Goal: Use online tool/utility

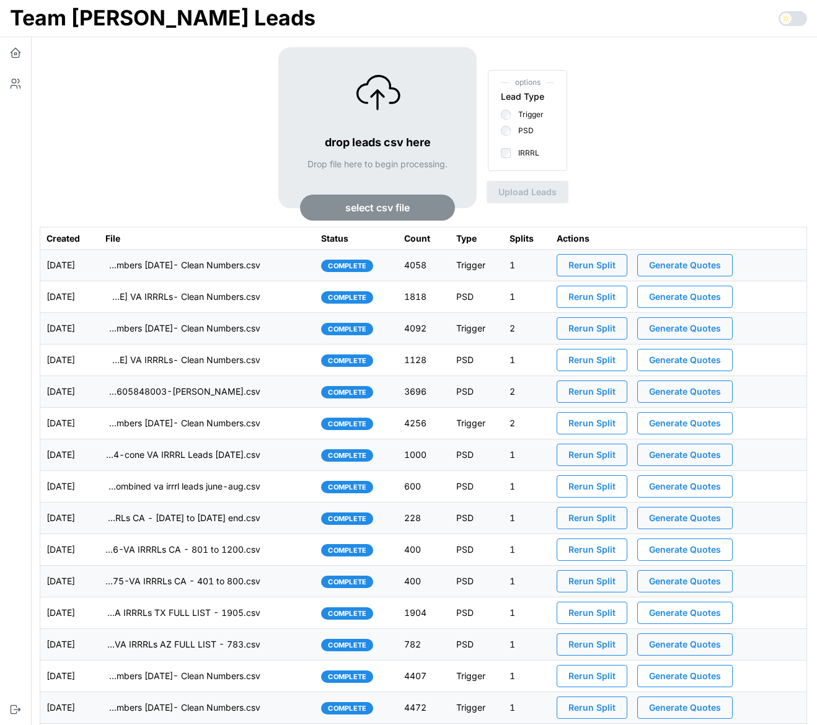
click at [170, 102] on div "drop leads csv here Drop file here to begin processing. select csv file options…" at bounding box center [423, 137] width 767 height 180
